Goal: Check status: Check status

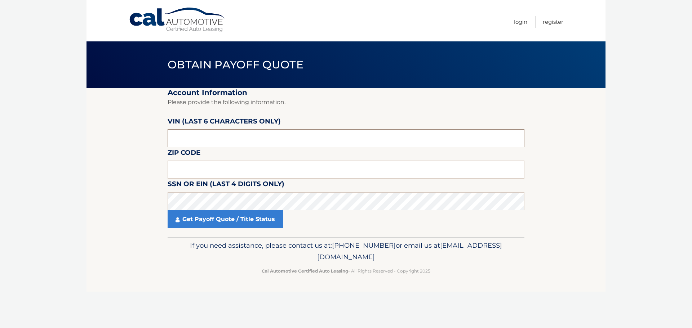
click at [194, 132] on input "text" at bounding box center [346, 138] width 357 height 18
drag, startPoint x: 193, startPoint y: 135, endPoint x: 96, endPoint y: 138, distance: 97.0
click at [96, 138] on section "Account Information Please provide the following information. VIN (last 6 chara…" at bounding box center [346, 162] width 519 height 149
type input "136924"
type input "11803"
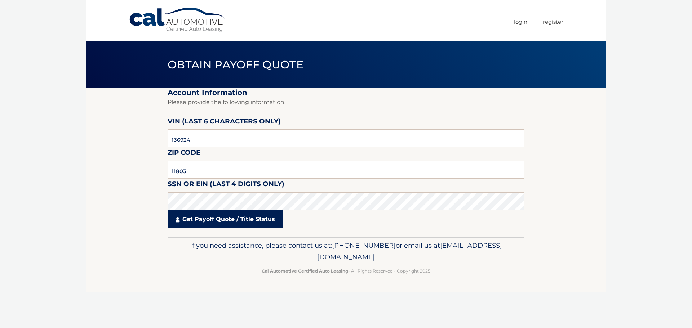
click at [192, 227] on link "Get Payoff Quote / Title Status" at bounding box center [225, 219] width 115 height 18
click at [198, 222] on body "Cal Automotive Menu Login Register Obtain Payoff Quote" at bounding box center [346, 164] width 692 height 328
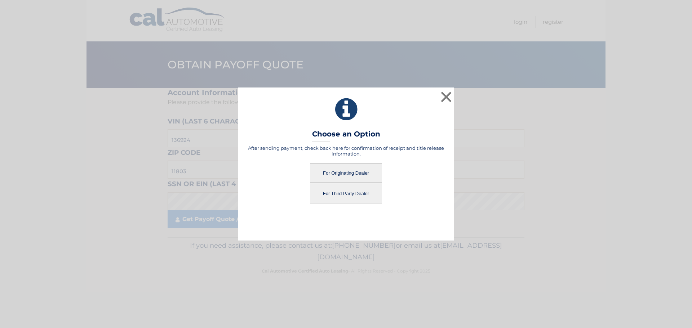
click at [344, 169] on button "For Originating Dealer" at bounding box center [346, 173] width 72 height 20
click at [338, 172] on button "For Originating Dealer" at bounding box center [346, 173] width 72 height 20
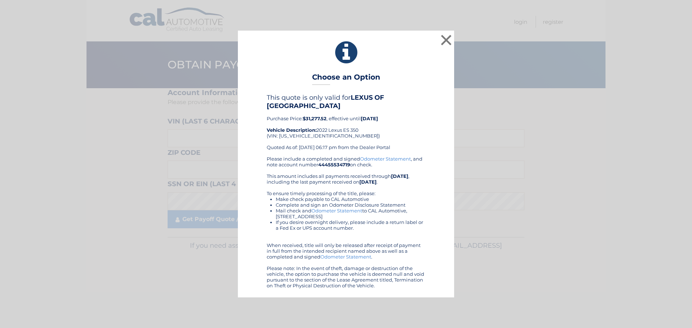
click at [406, 97] on h4 "This quote is only valid for LEXUS OF [GEOGRAPHIC_DATA]" at bounding box center [346, 102] width 159 height 16
click at [447, 40] on button "×" at bounding box center [446, 40] width 14 height 14
